Goal: Information Seeking & Learning: Understand process/instructions

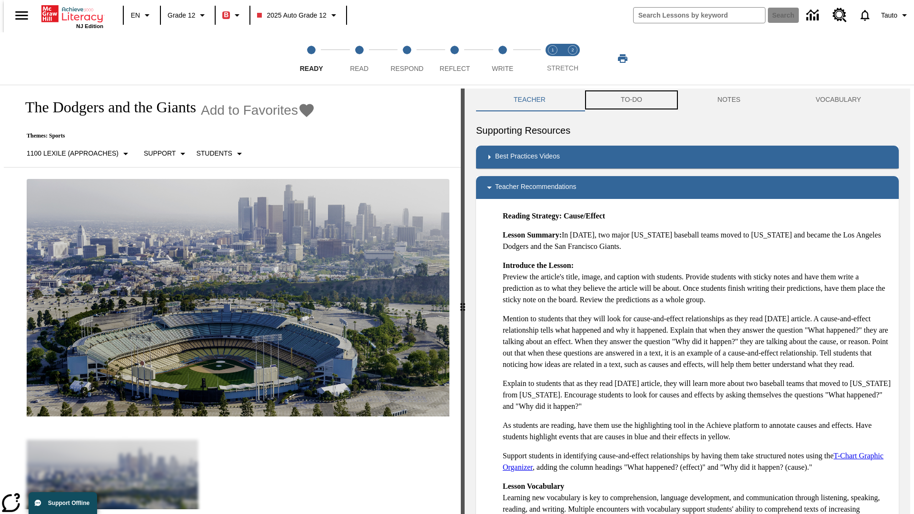
click at [631, 100] on button "TO-DO" at bounding box center [631, 100] width 97 height 23
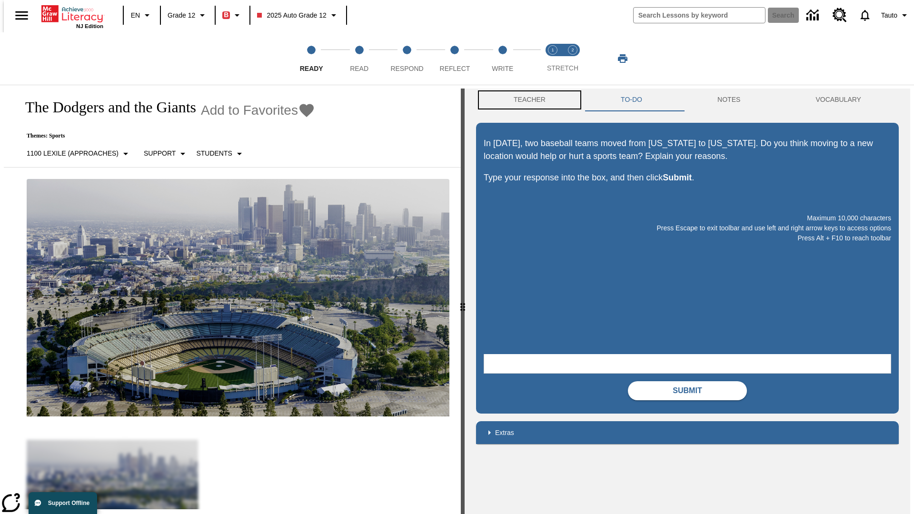
scroll to position [0, 0]
click at [527, 100] on button "Teacher" at bounding box center [529, 99] width 107 height 23
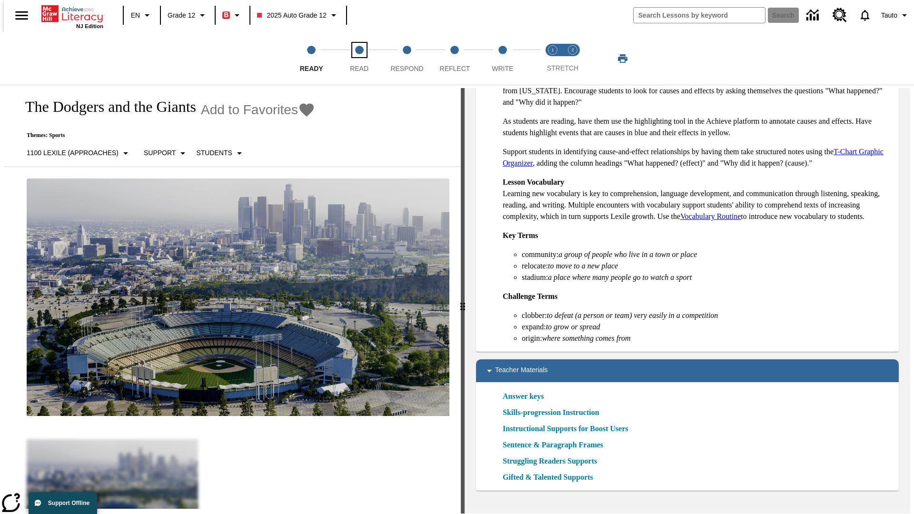
click at [359, 59] on span "Read" at bounding box center [359, 64] width 19 height 17
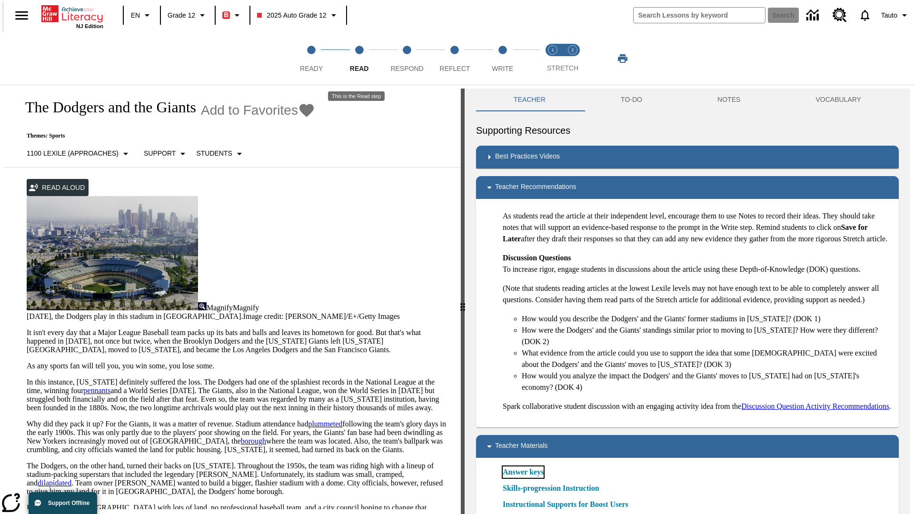
click at [523, 478] on link "Answer keys" at bounding box center [523, 472] width 41 height 11
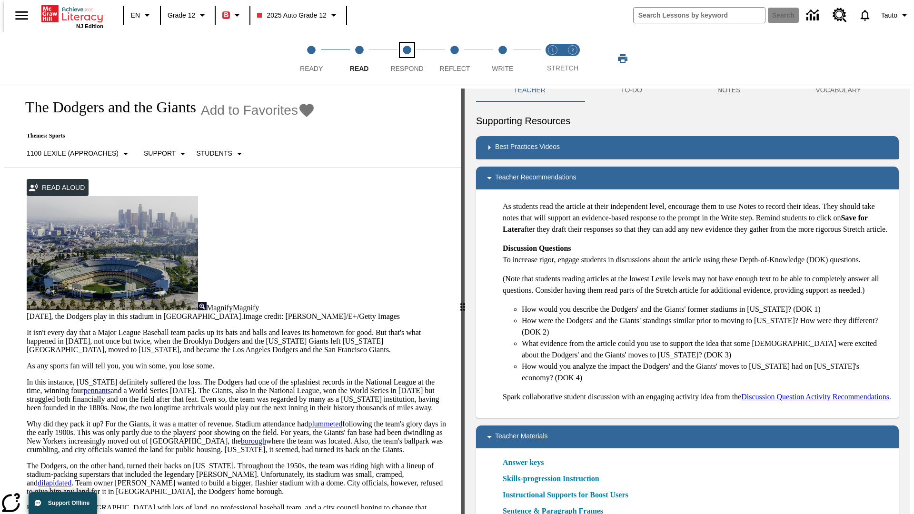
click at [407, 59] on span "Respond" at bounding box center [407, 64] width 33 height 17
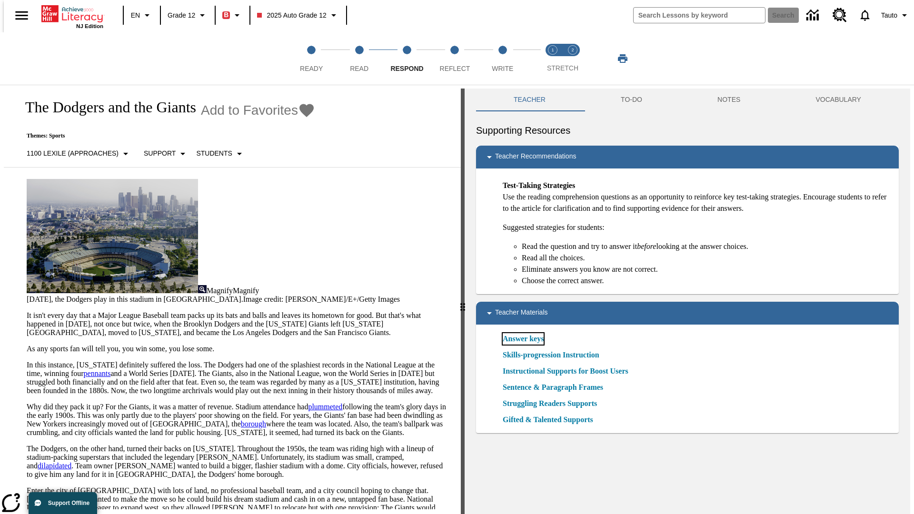
click at [523, 339] on link "Answer keys" at bounding box center [523, 338] width 41 height 11
